Goal: Task Accomplishment & Management: Manage account settings

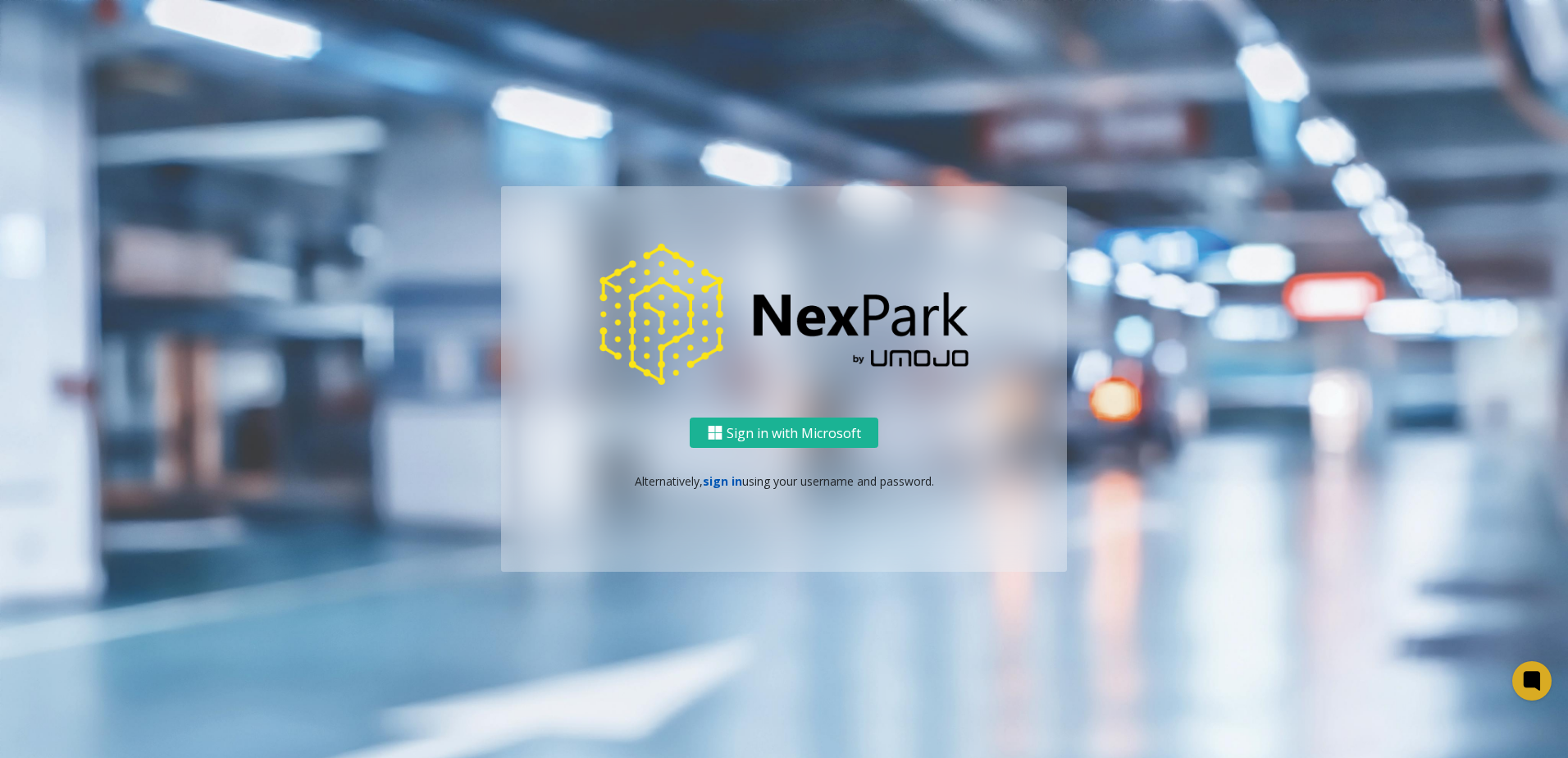
click at [735, 486] on link "sign in" at bounding box center [723, 480] width 40 height 15
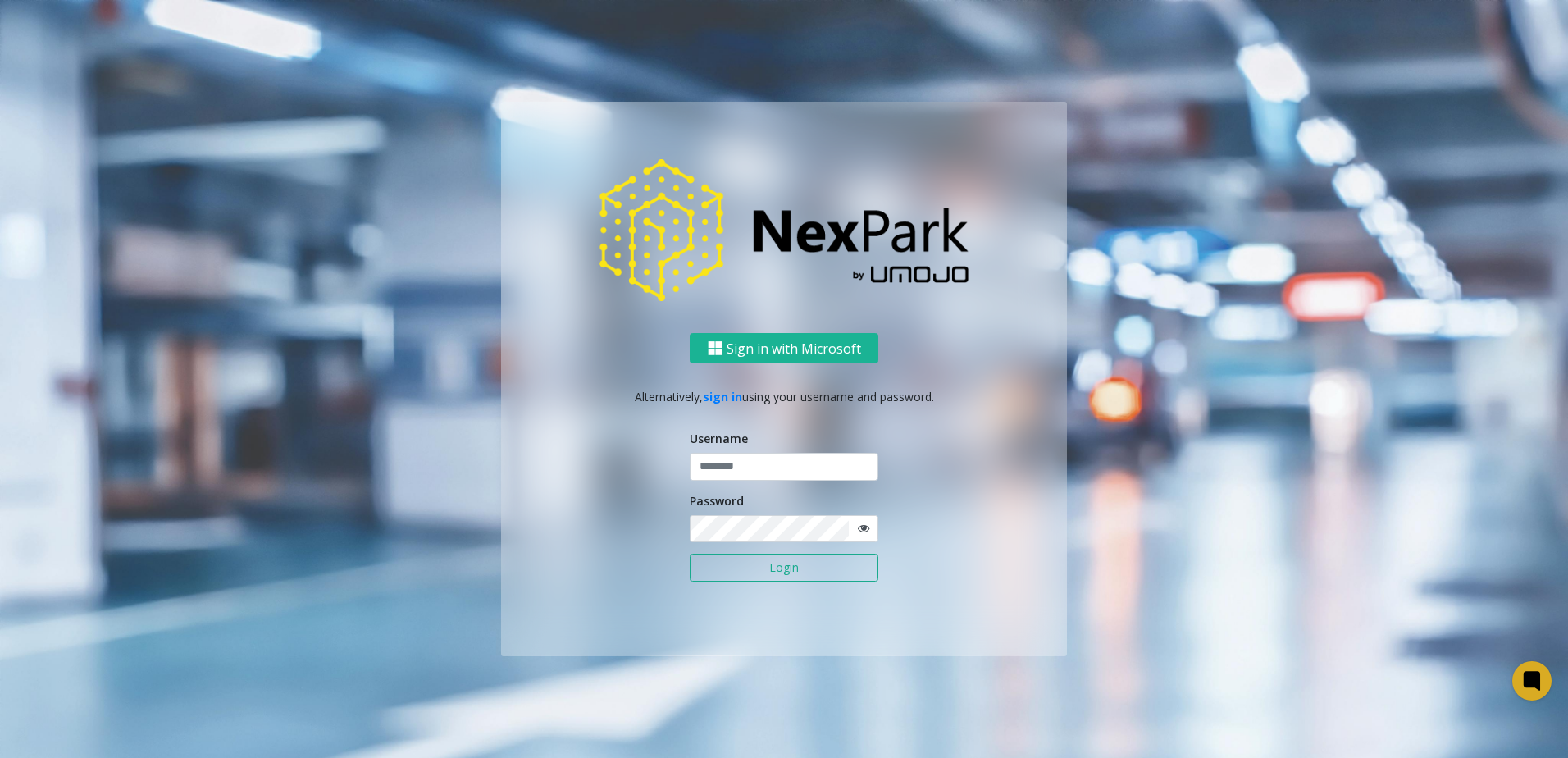
click at [736, 483] on form "Username Password Login" at bounding box center [784, 515] width 189 height 169
click at [744, 467] on input "text" at bounding box center [784, 466] width 189 height 28
type input "********"
click at [712, 561] on button "Login" at bounding box center [784, 567] width 189 height 28
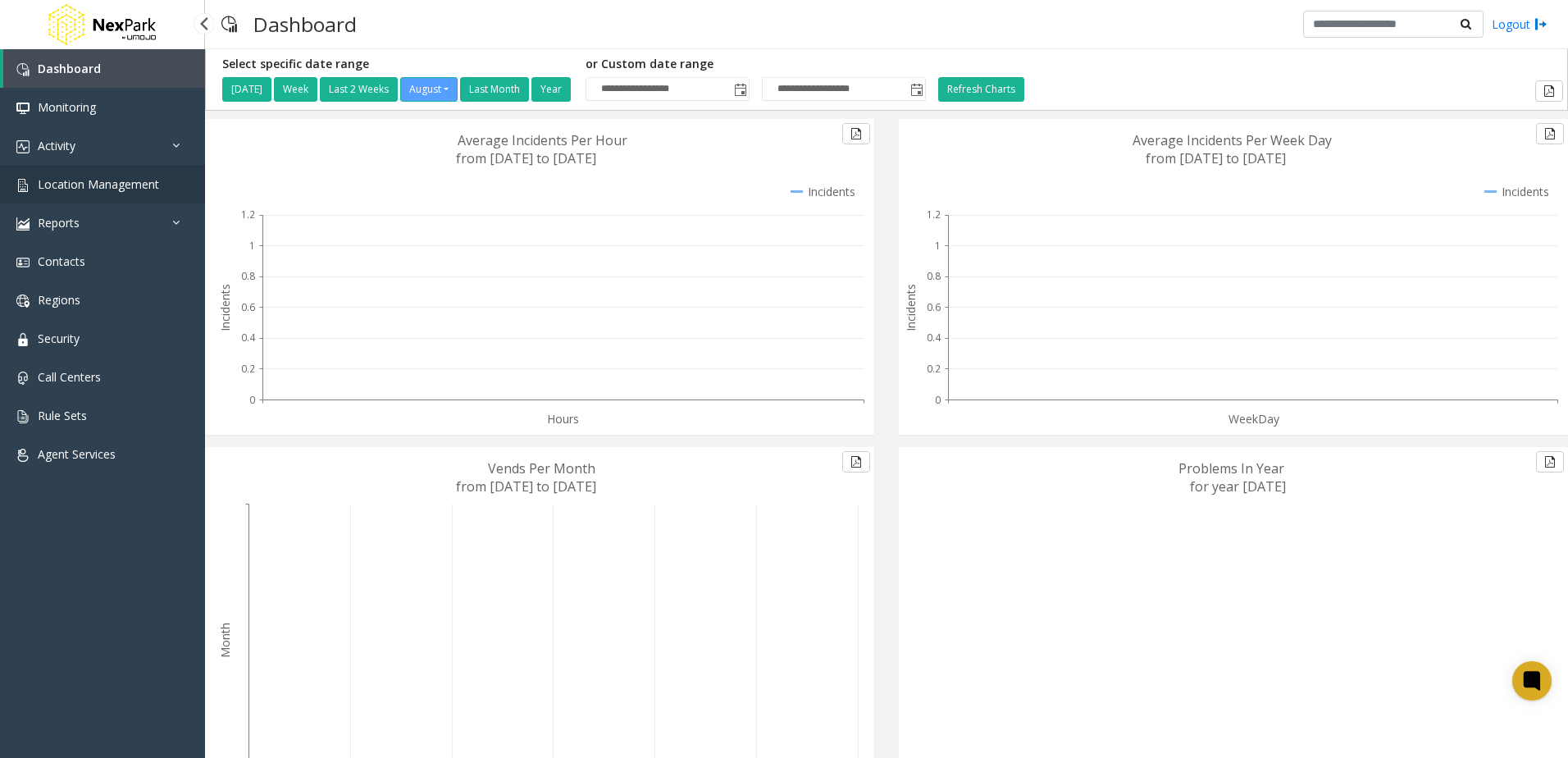
click at [52, 190] on span "Location Management" at bounding box center [98, 183] width 121 height 15
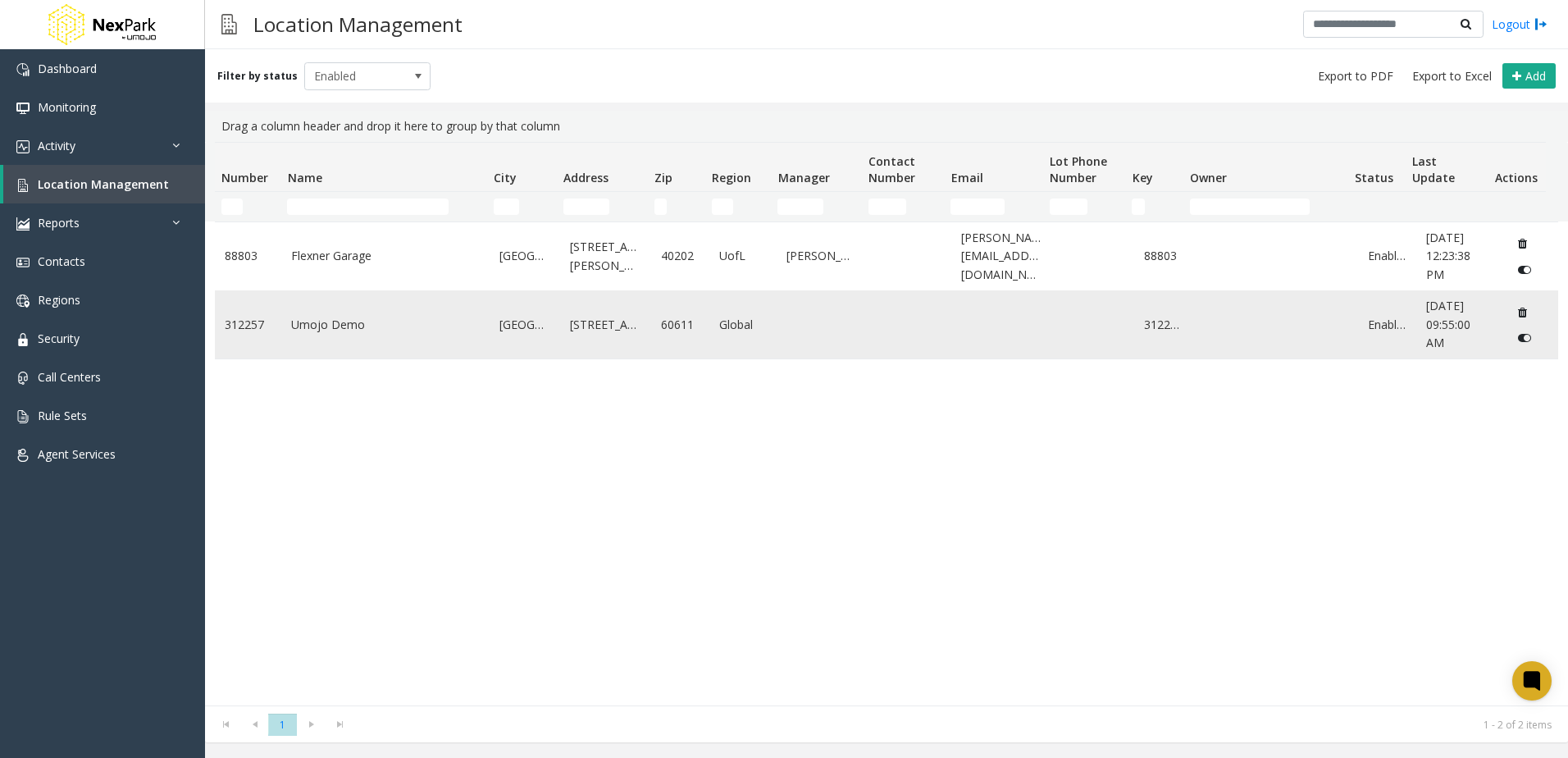
click at [398, 322] on link "Umojo Demo" at bounding box center [385, 325] width 189 height 18
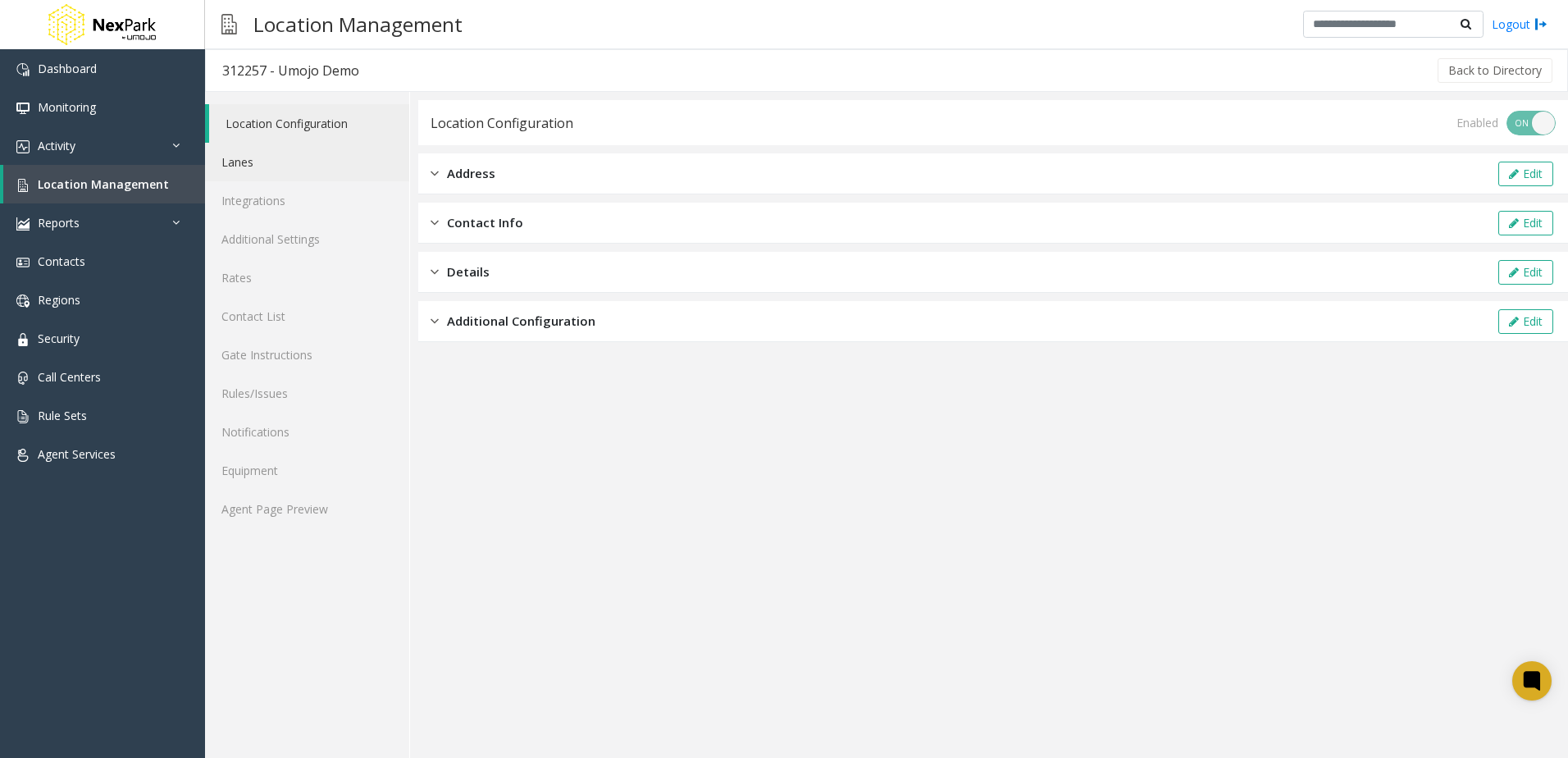
click at [296, 156] on link "Lanes" at bounding box center [306, 162] width 204 height 39
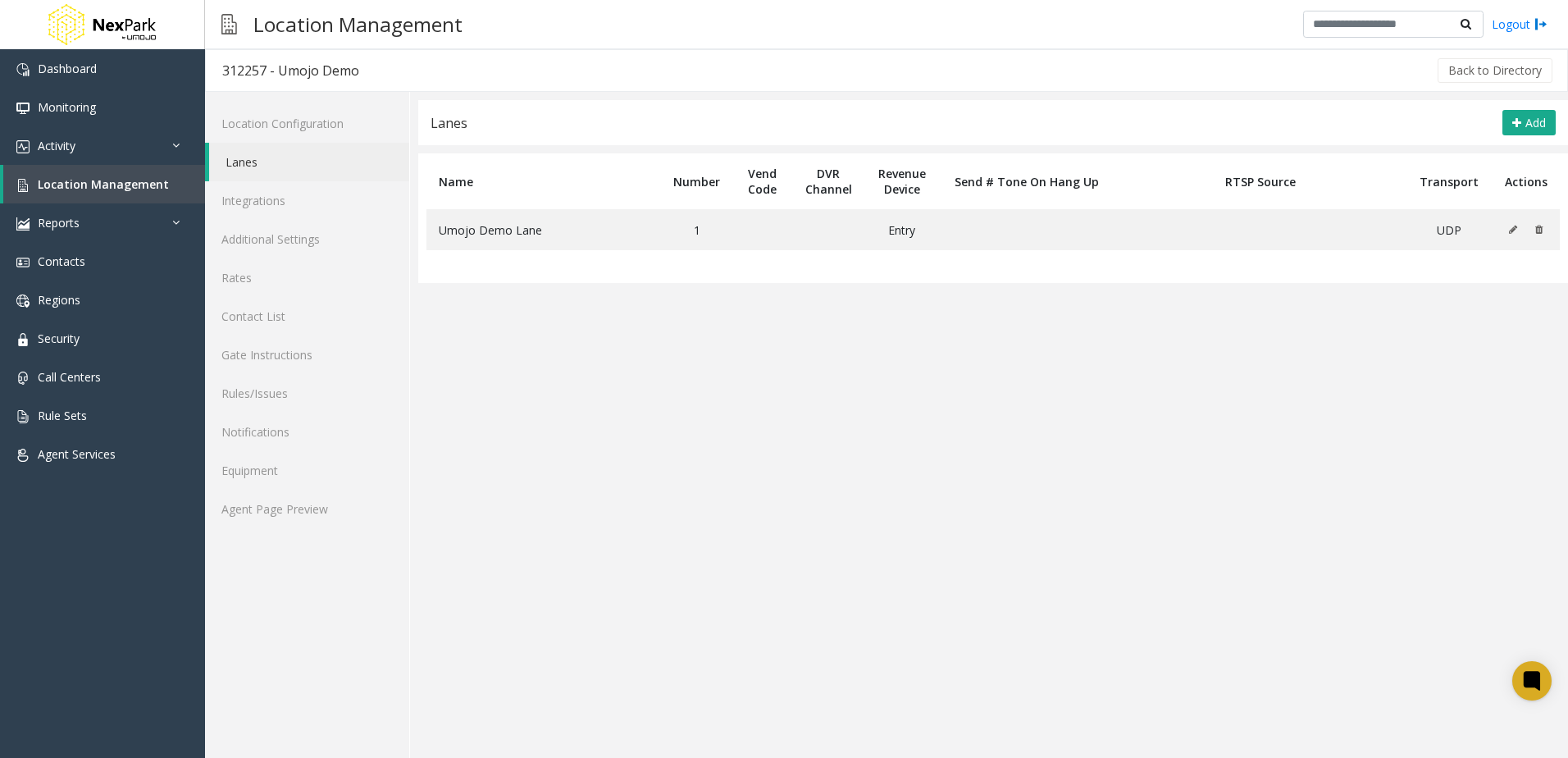
click at [282, 103] on div "Location Configuration Lanes Integrations Additional Settings Rates Contact Lis…" at bounding box center [307, 425] width 205 height 666
click at [282, 123] on link "Location Configuration" at bounding box center [306, 123] width 204 height 39
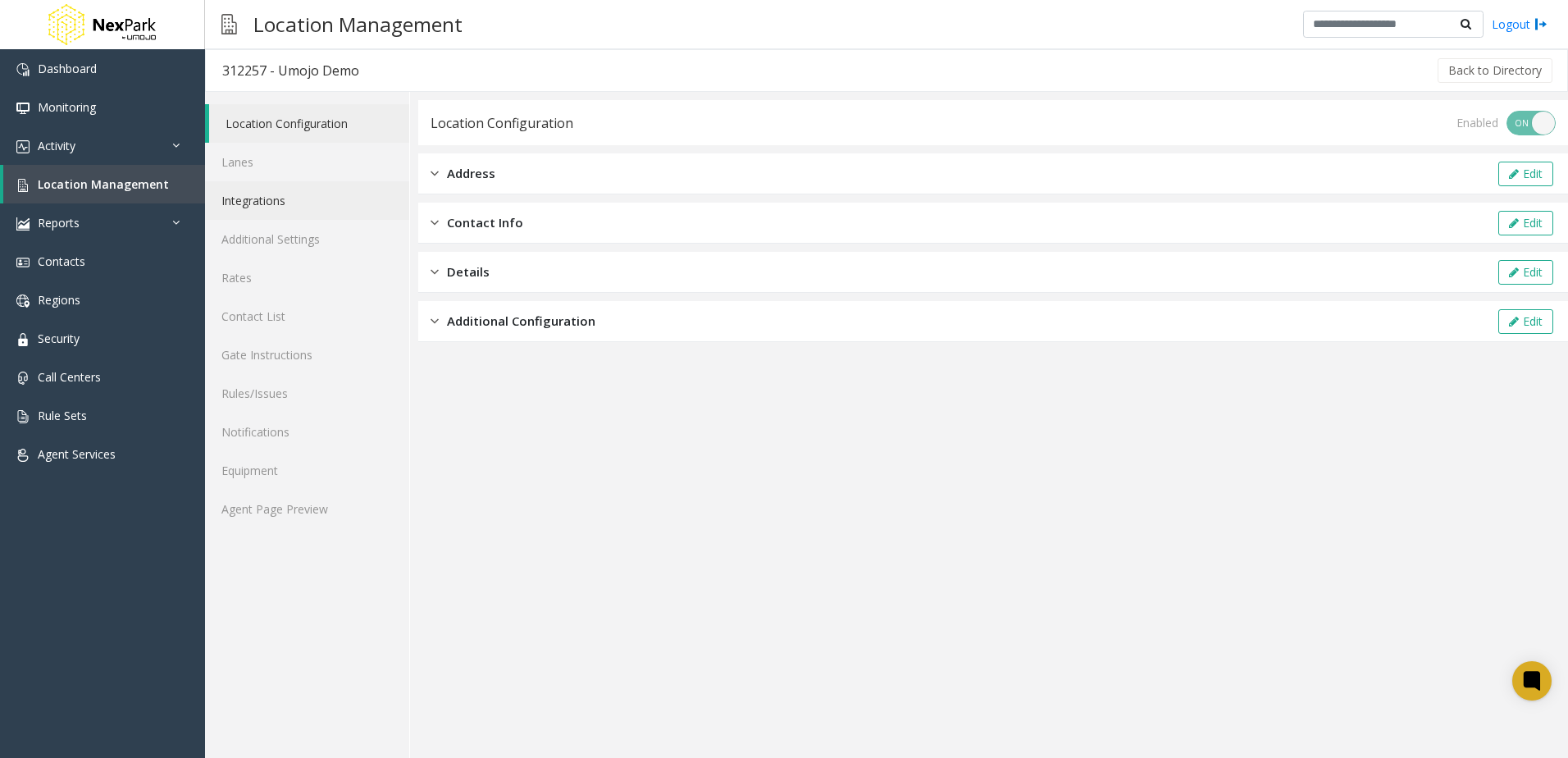
click at [256, 190] on link "Integrations" at bounding box center [306, 200] width 204 height 39
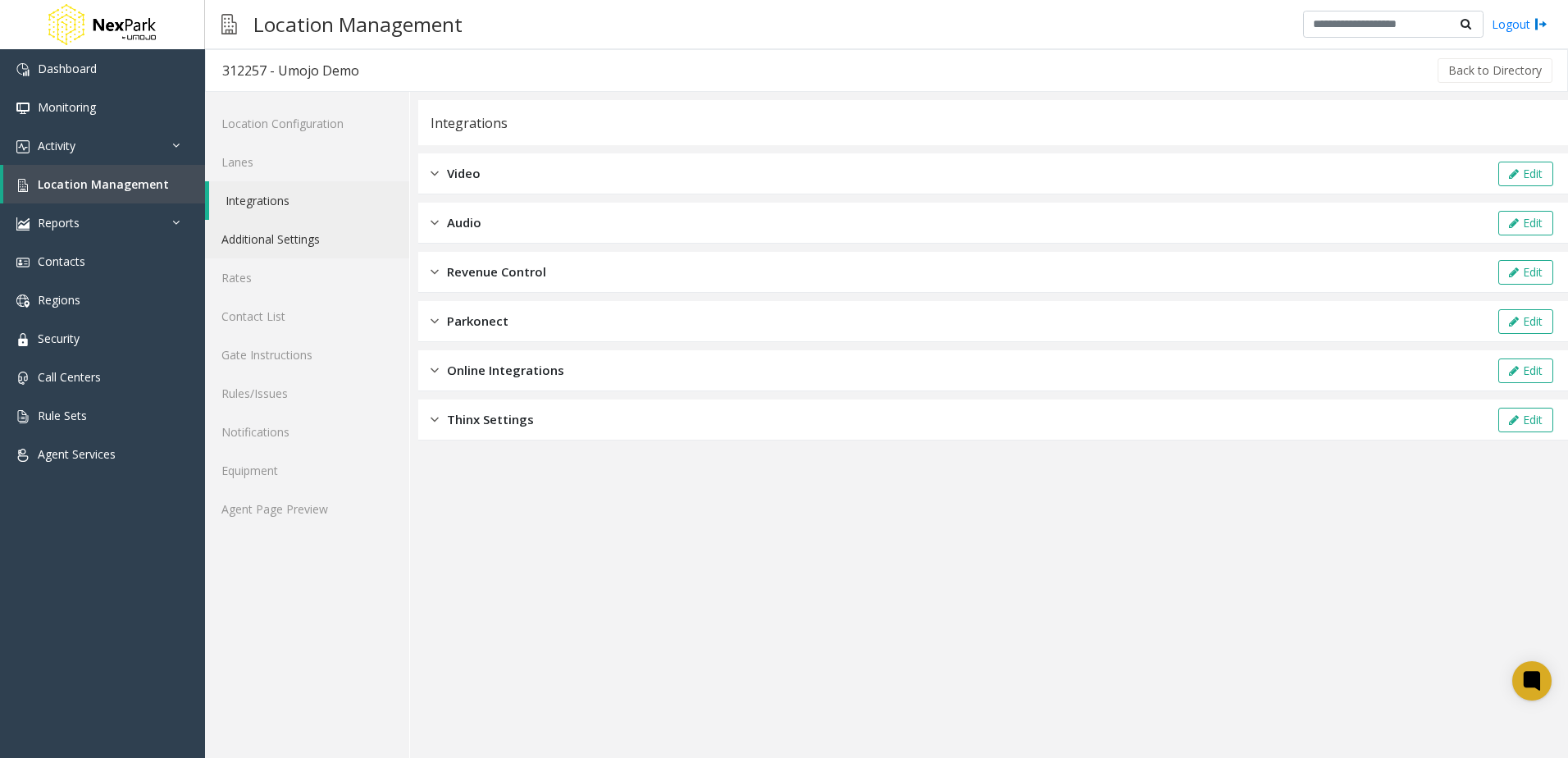
click at [264, 251] on link "Additional Settings" at bounding box center [306, 239] width 204 height 39
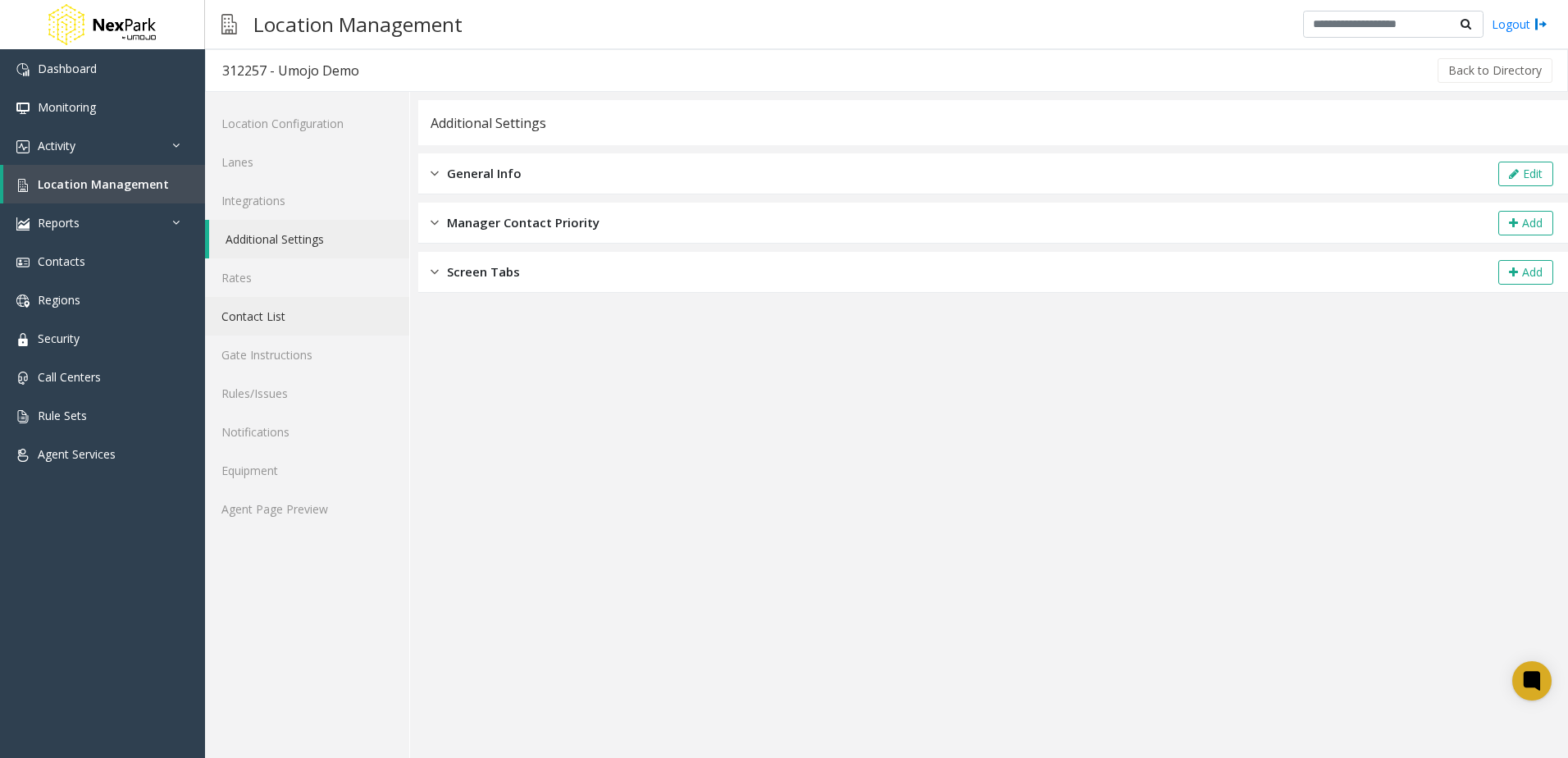
click at [241, 299] on link "Contact List" at bounding box center [306, 316] width 204 height 39
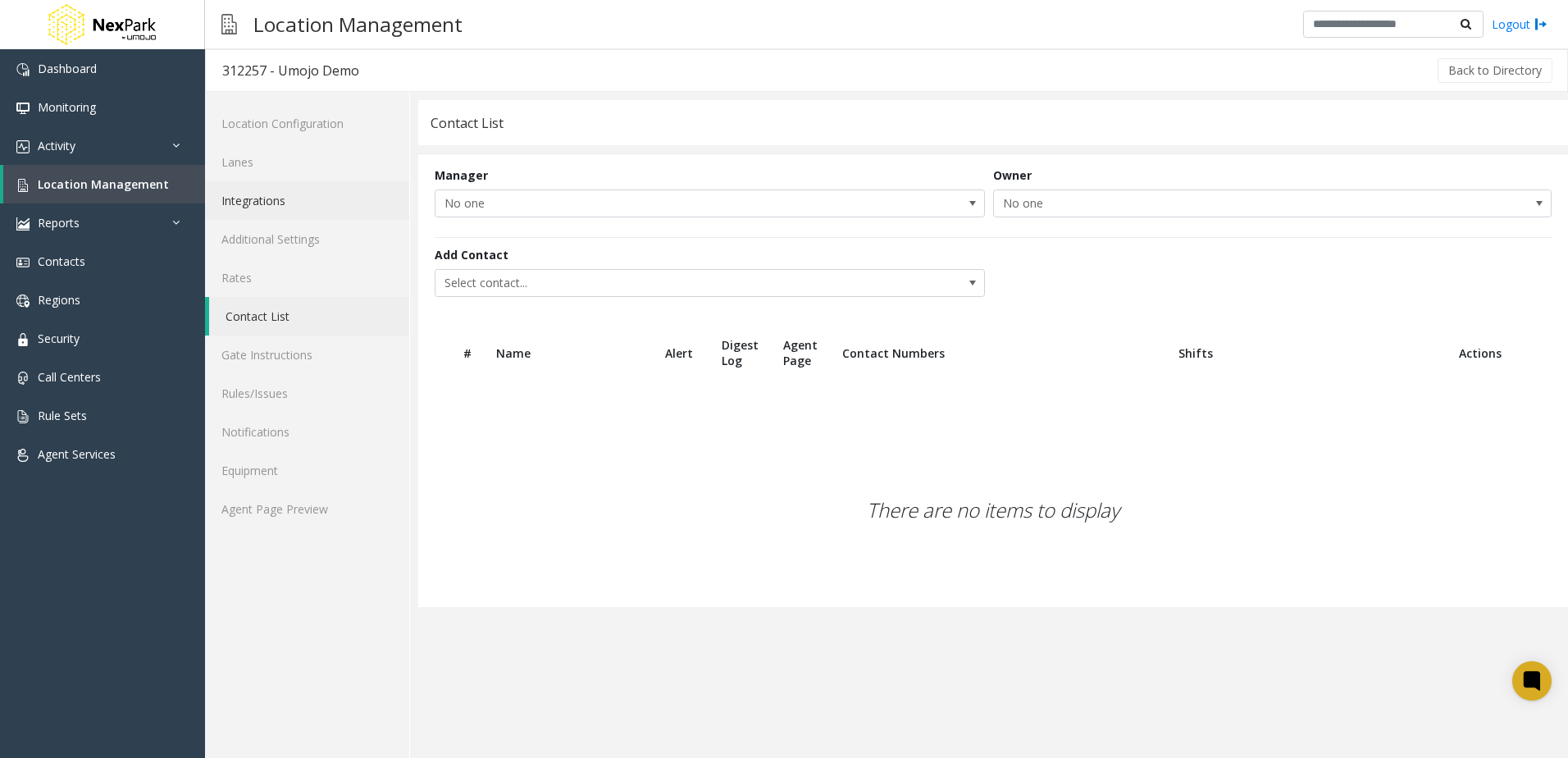
click at [251, 201] on link "Integrations" at bounding box center [306, 200] width 204 height 39
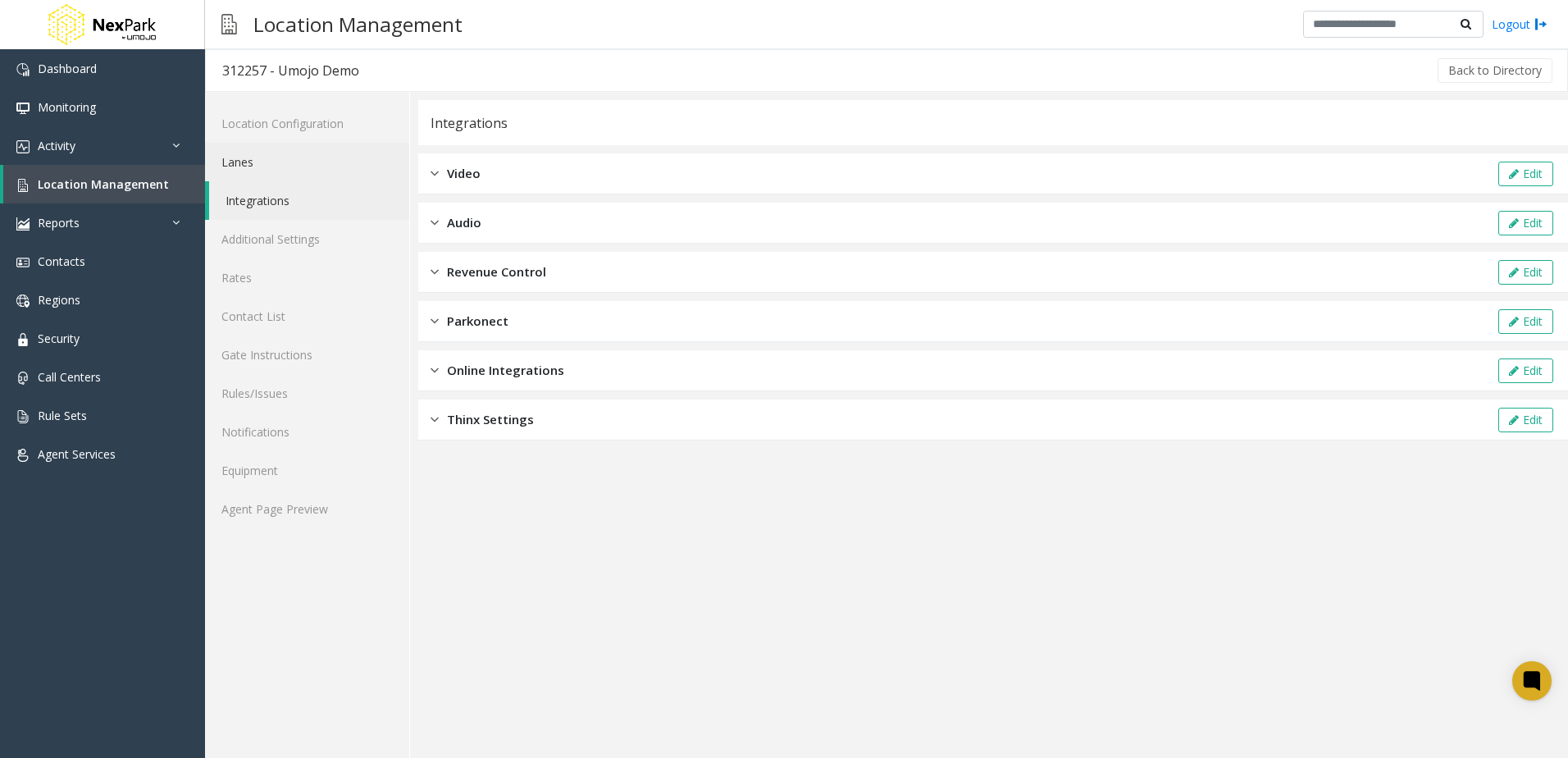
click at [302, 162] on link "Lanes" at bounding box center [306, 162] width 204 height 39
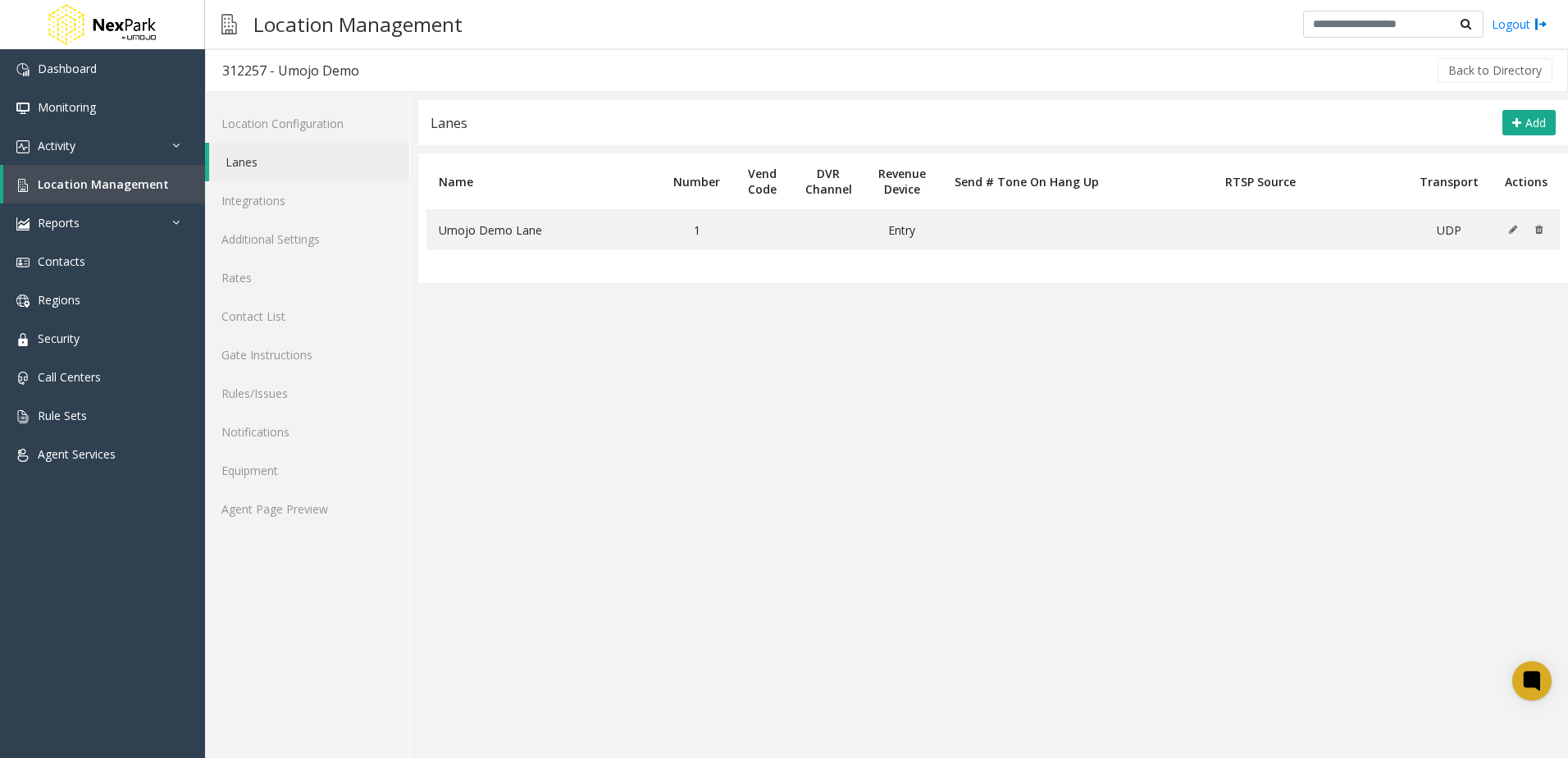
click at [418, 549] on div "Lanes Add Name Number Vend Code DVR Channel Revenue Device Send # Tone On Hang …" at bounding box center [990, 425] width 1158 height 666
drag, startPoint x: 695, startPoint y: 407, endPoint x: 716, endPoint y: 401, distance: 21.8
drag, startPoint x: 716, startPoint y: 401, endPoint x: 644, endPoint y: 439, distance: 81.4
click at [644, 439] on app-lanes "Lanes Add Name Number Vend Code DVR Channel Revenue Device Send # Tone On Hang …" at bounding box center [993, 428] width 1150 height 657
